Goal: Navigation & Orientation: Go to known website

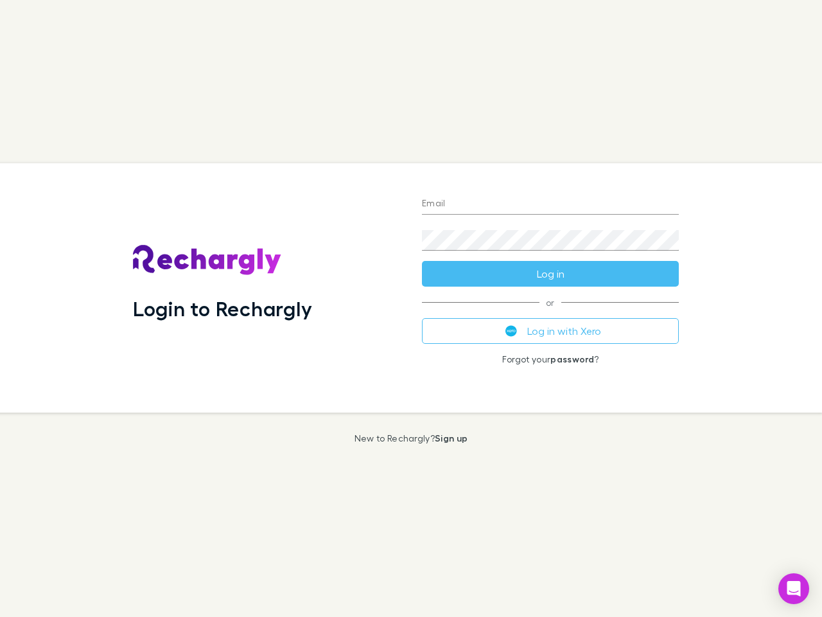
click at [411, 308] on div "Login to Rechargly" at bounding box center [267, 287] width 289 height 249
click at [550, 204] on input "Email" at bounding box center [550, 204] width 257 height 21
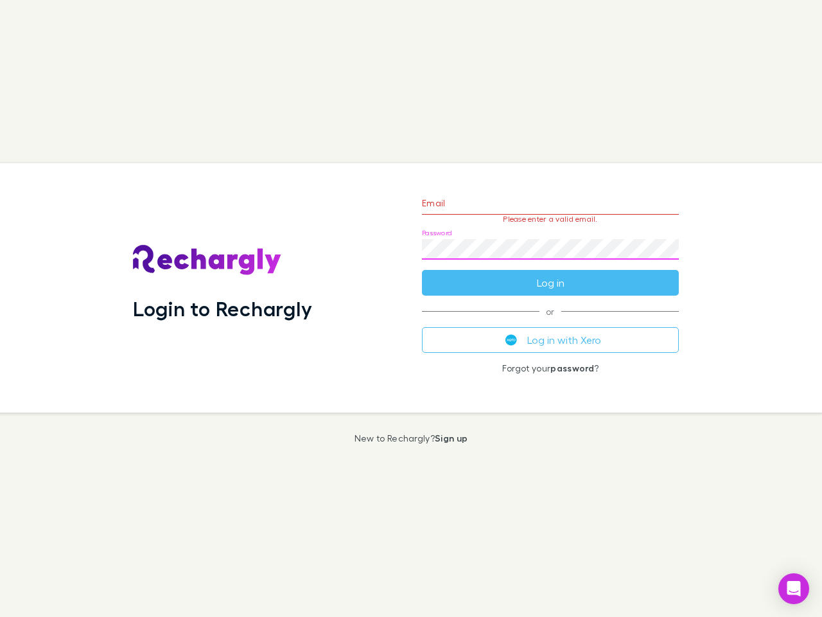
click at [550, 274] on form "Email Please enter a valid email. Password Log in" at bounding box center [550, 240] width 257 height 112
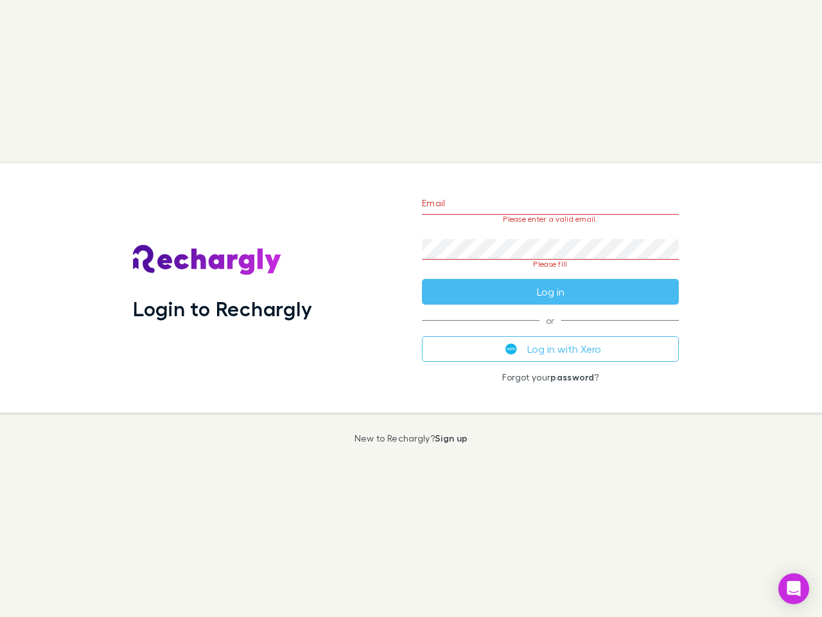
click at [550, 331] on div "Email Please enter a valid email. Password Please fill Log in or Log in with Xe…" at bounding box center [550, 287] width 277 height 249
click at [794, 588] on icon "Open Intercom Messenger" at bounding box center [793, 588] width 13 height 15
